Goal: Find specific fact: Find contact information

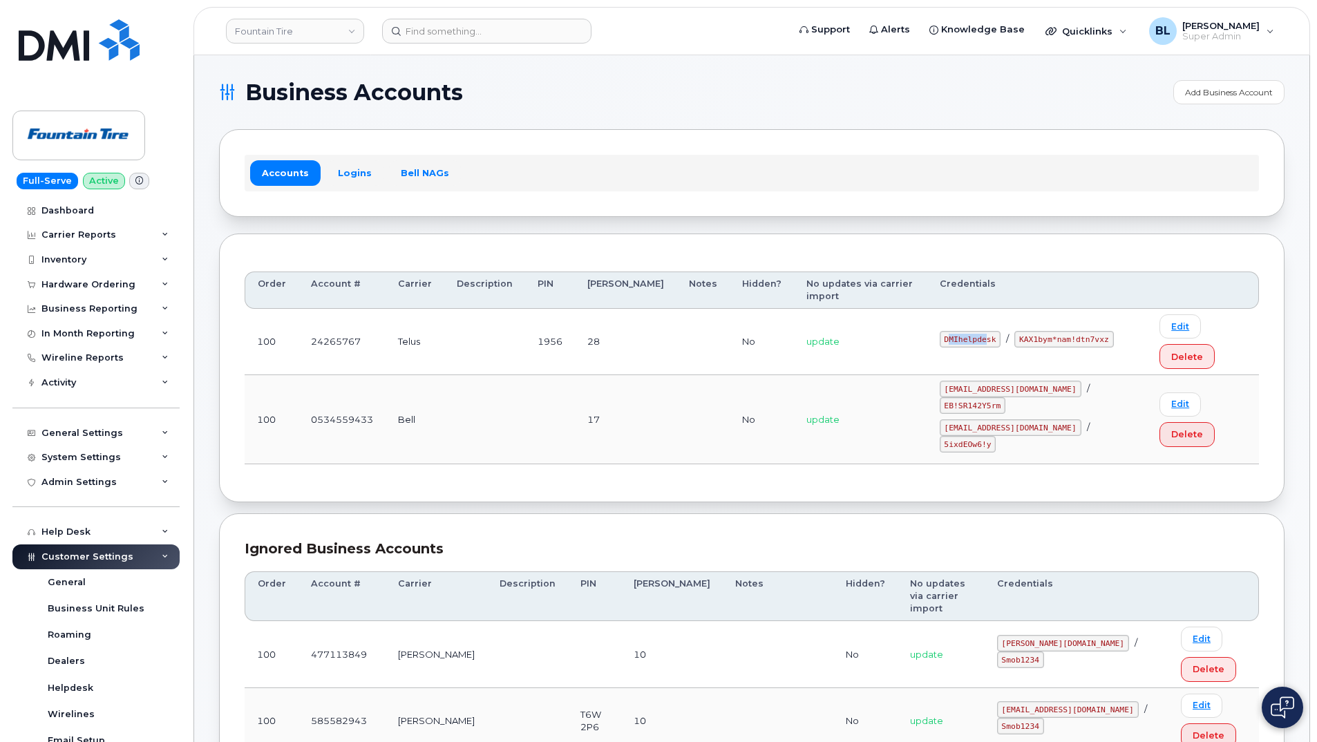
drag, startPoint x: 950, startPoint y: 313, endPoint x: 986, endPoint y: 318, distance: 36.3
click at [986, 331] on code "DMIhelpdesk" at bounding box center [971, 339] width 62 height 17
drag, startPoint x: 943, startPoint y: 309, endPoint x: 996, endPoint y: 317, distance: 53.8
click at [996, 331] on code "DMIhelpdesk" at bounding box center [971, 339] width 62 height 17
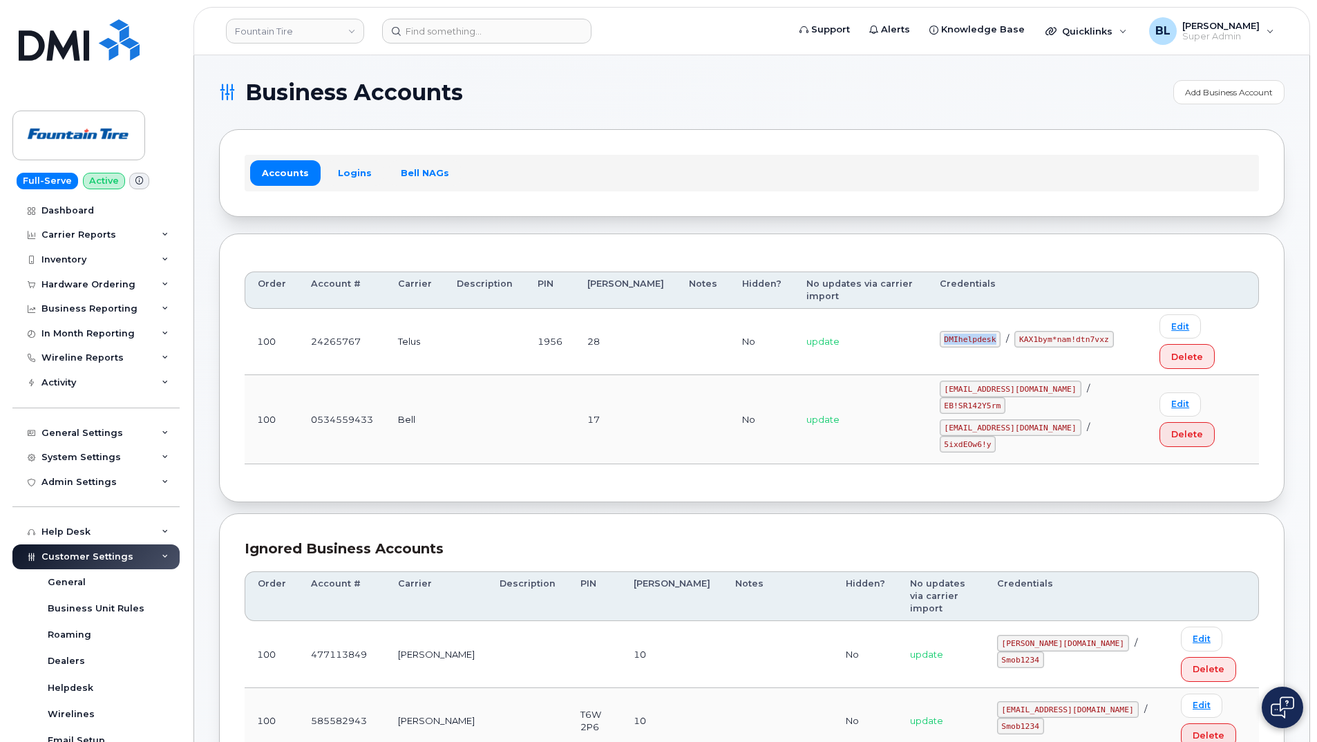
copy code "DMIhelpdesk"
drag, startPoint x: 1015, startPoint y: 314, endPoint x: 1100, endPoint y: 314, distance: 85.0
click at [1100, 331] on code "KAX1bym*nam!dtn7vxz" at bounding box center [1064, 339] width 99 height 17
copy code "KAX1bym*nam!dtn7vxz"
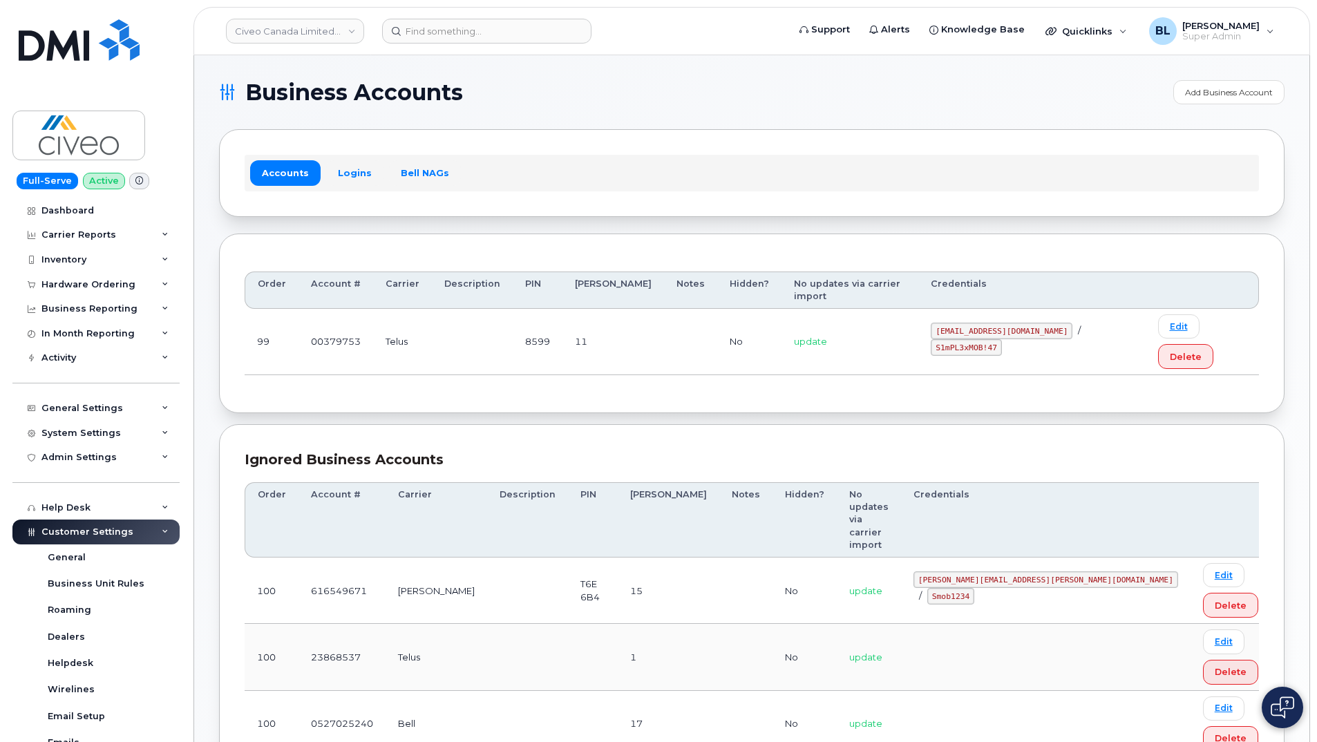
drag, startPoint x: 908, startPoint y: 312, endPoint x: 1042, endPoint y: 313, distance: 133.4
click at [1042, 323] on div "svc_simplexmobility@civeo.com / S1mPL3xMOB!47" at bounding box center [1032, 339] width 202 height 33
copy code "svc_simplexmobility@civeo.com"
drag, startPoint x: 1056, startPoint y: 310, endPoint x: 1116, endPoint y: 314, distance: 60.3
click at [1002, 339] on code "S1mPL3xMOB!47" at bounding box center [966, 347] width 71 height 17
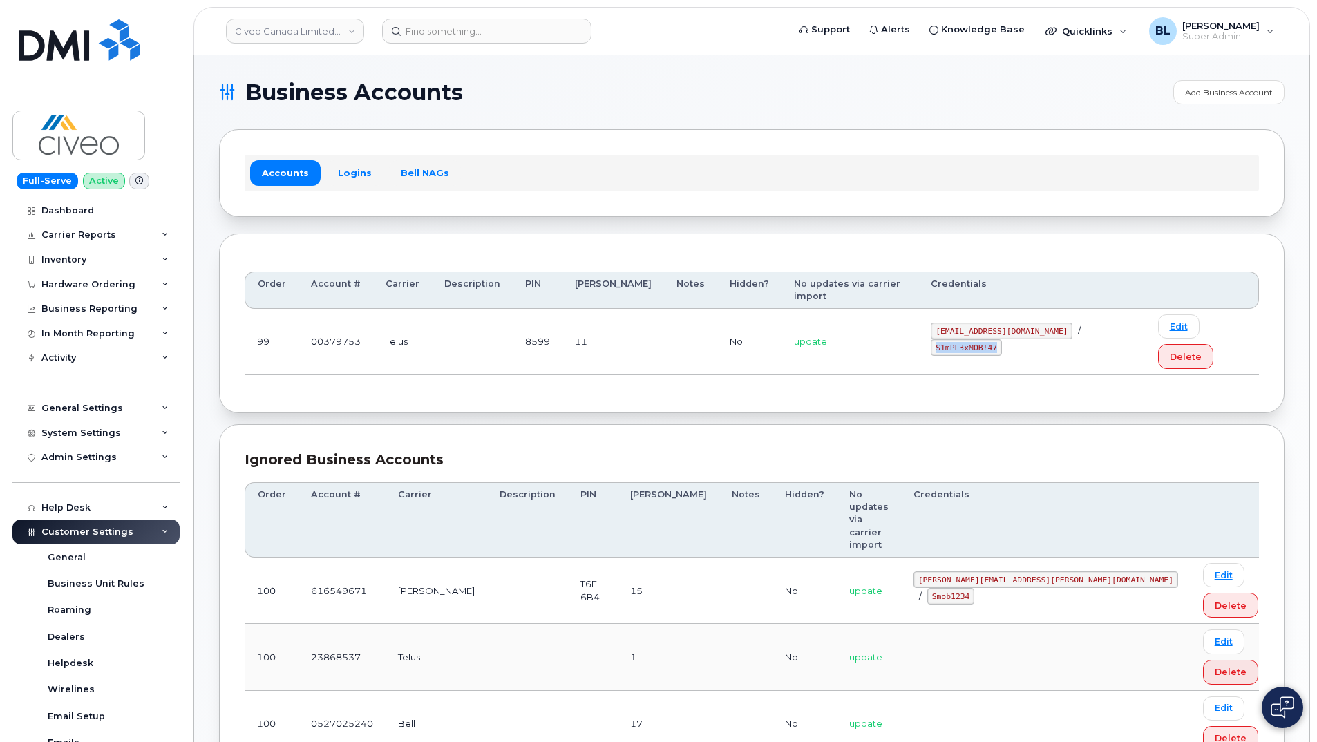
copy code "S1mPL3xMOB!47"
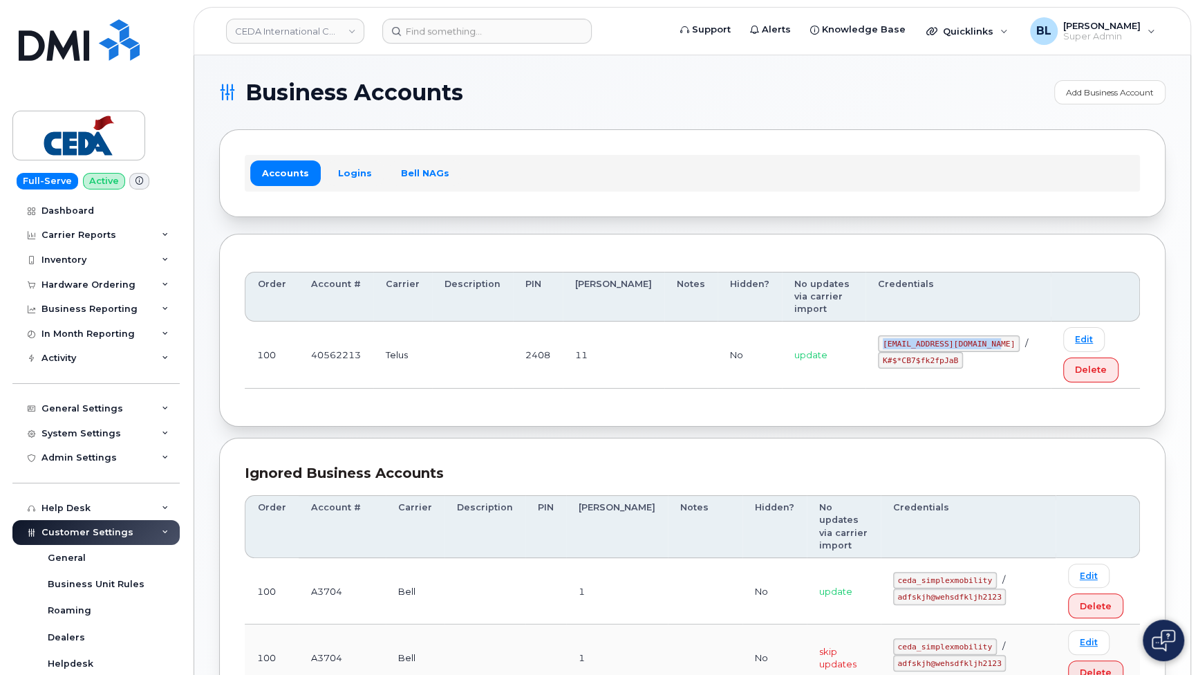
drag, startPoint x: 851, startPoint y: 329, endPoint x: 964, endPoint y: 327, distance: 113.4
click at [964, 327] on td "[EMAIL_ADDRESS][DOMAIN_NAME] / K#$*CB7$fk2fpJaB" at bounding box center [957, 354] width 185 height 66
copy code "[EMAIL_ADDRESS][DOMAIN_NAME]"
drag, startPoint x: 853, startPoint y: 344, endPoint x: 924, endPoint y: 357, distance: 72.4
click at [924, 357] on td "[EMAIL_ADDRESS][DOMAIN_NAME] / K#$*CB7$fk2fpJaB" at bounding box center [957, 354] width 185 height 66
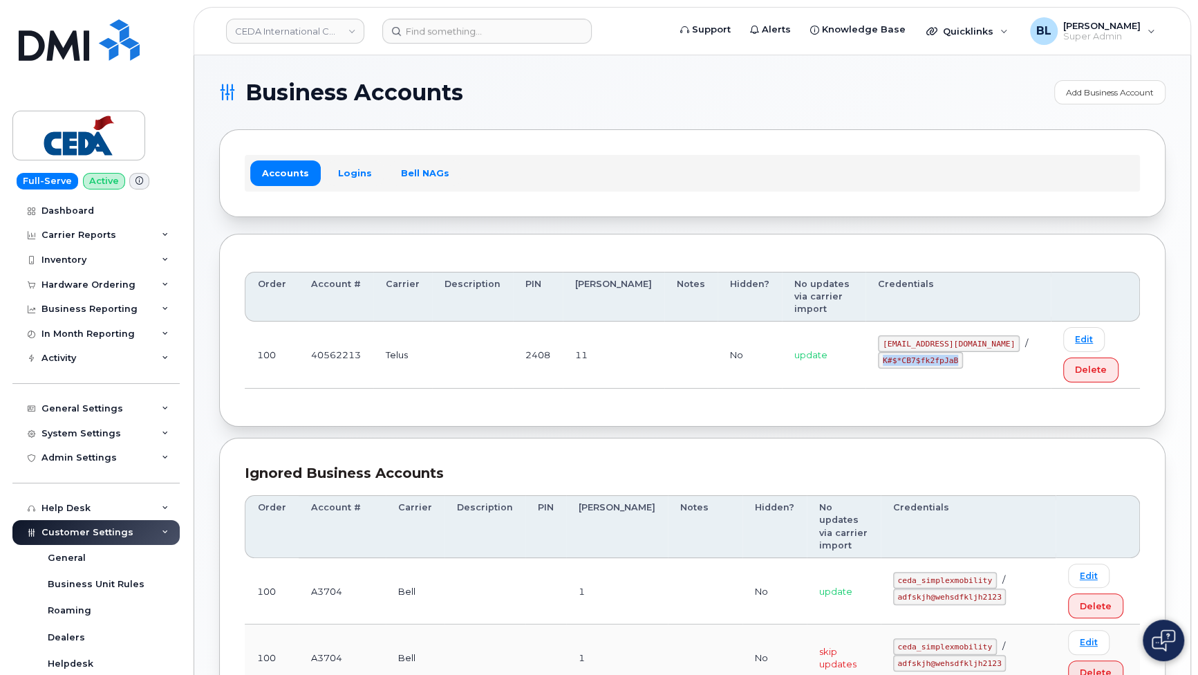
copy code "K#$*CB7$fk2fpJaB"
